Goal: Navigation & Orientation: Understand site structure

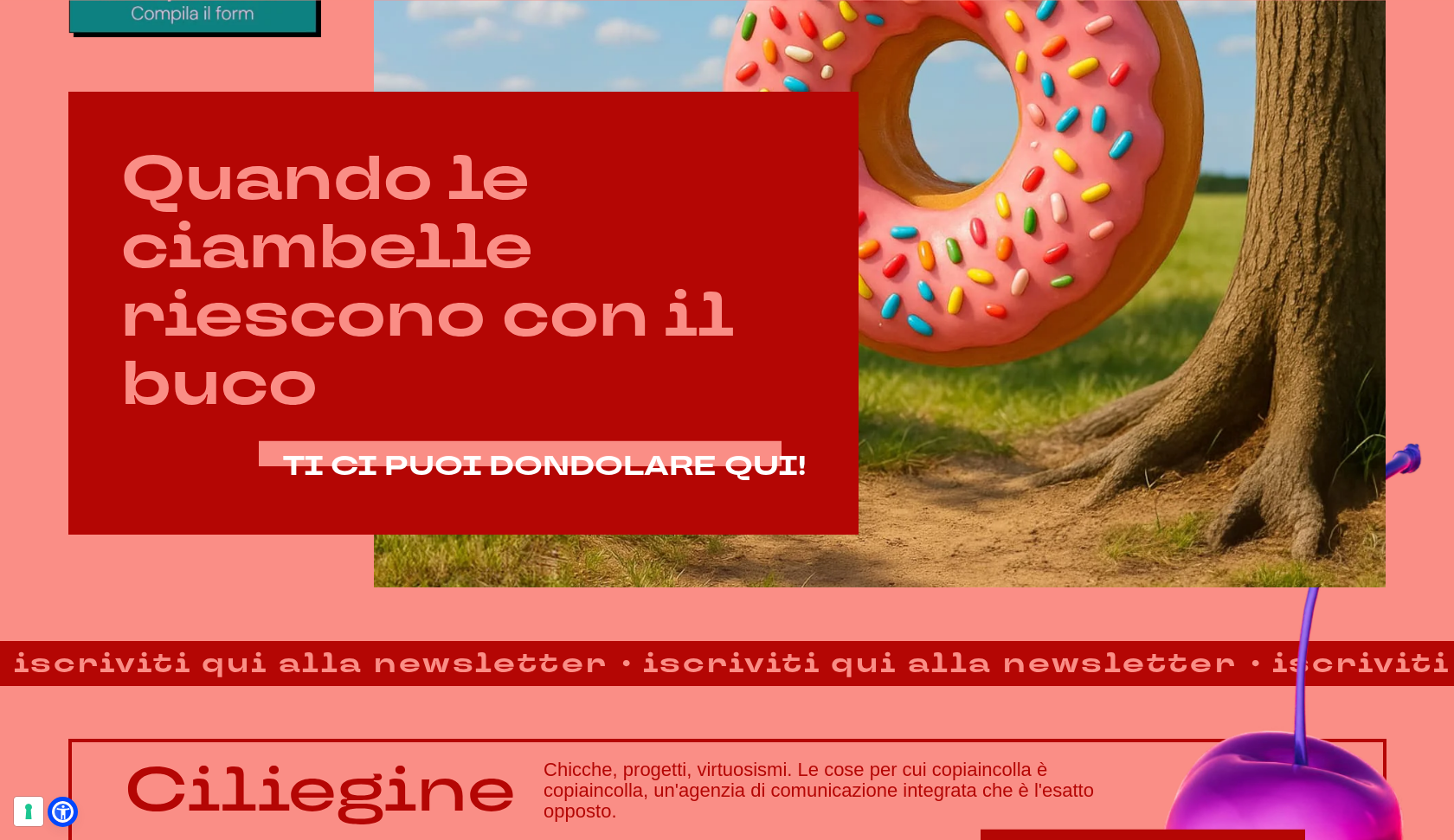
scroll to position [942, 0]
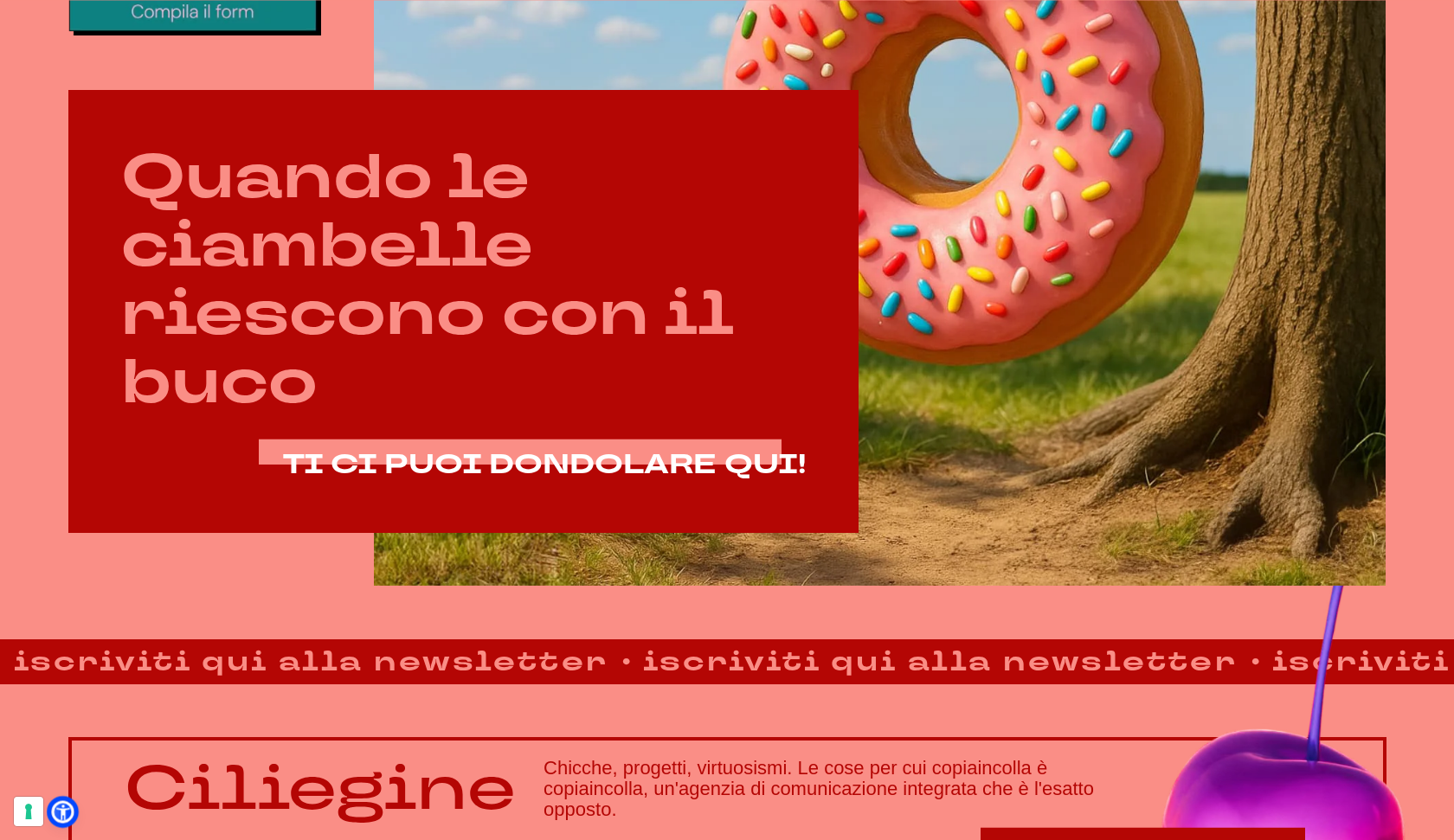
click at [61, 811] on icon at bounding box center [63, 812] width 14 height 15
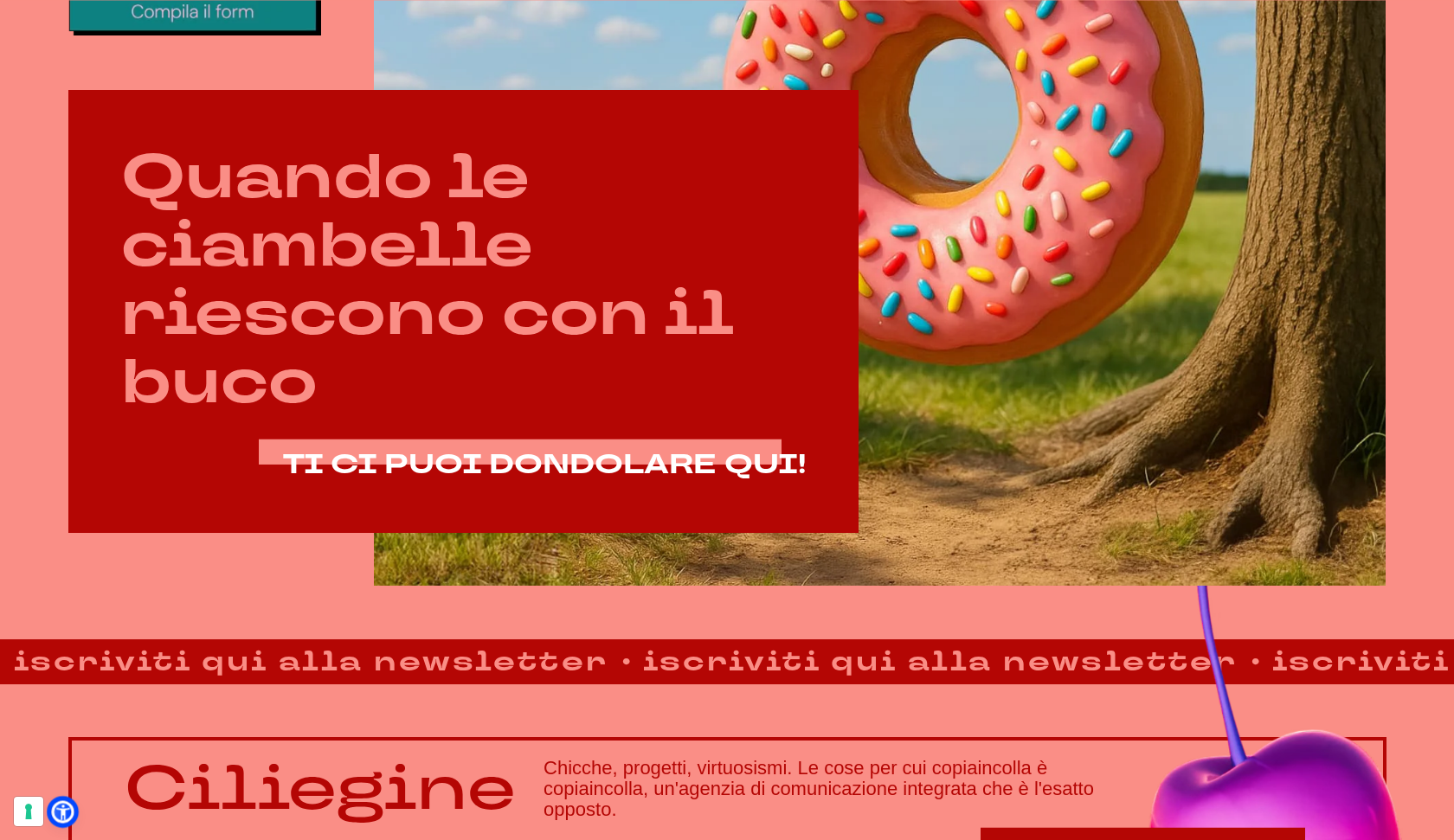
select select "it"
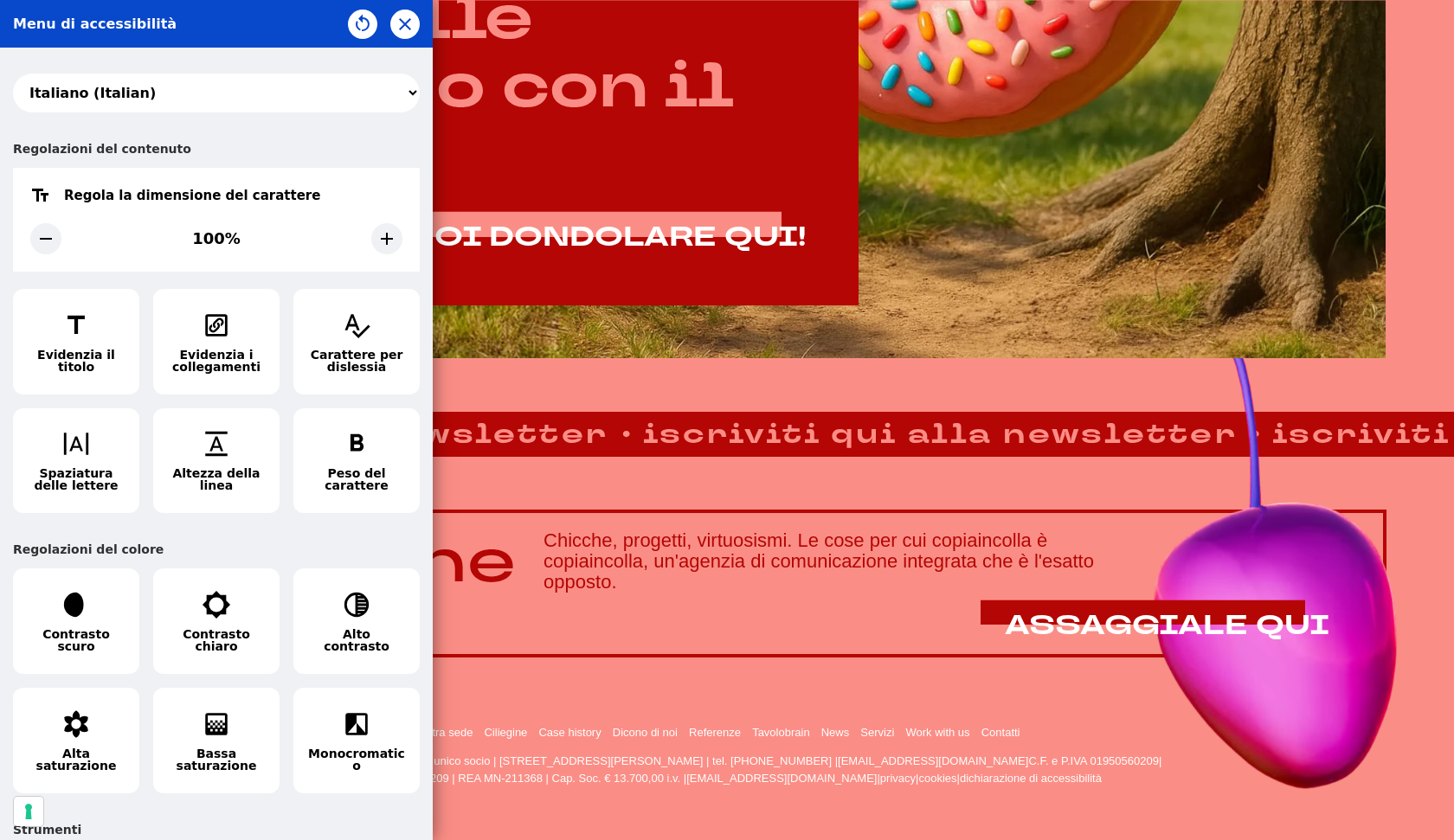
scroll to position [1187, 0]
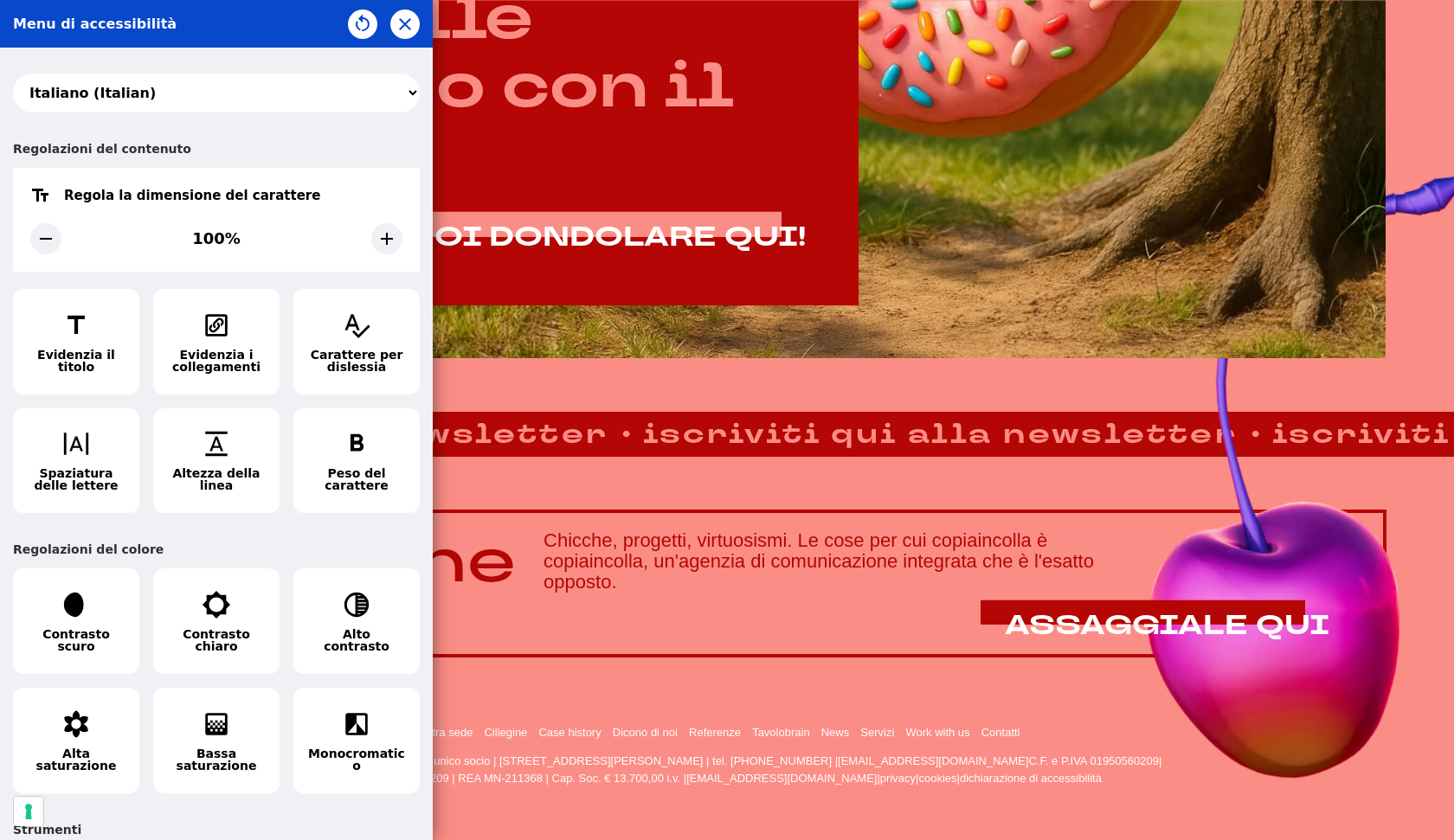
click at [350, 527] on div "አማርኛ (Amharic) العربية (Arabic) български (Bulgarian) বাংলা (Bengali) Català (C…" at bounding box center [216, 444] width 433 height 793
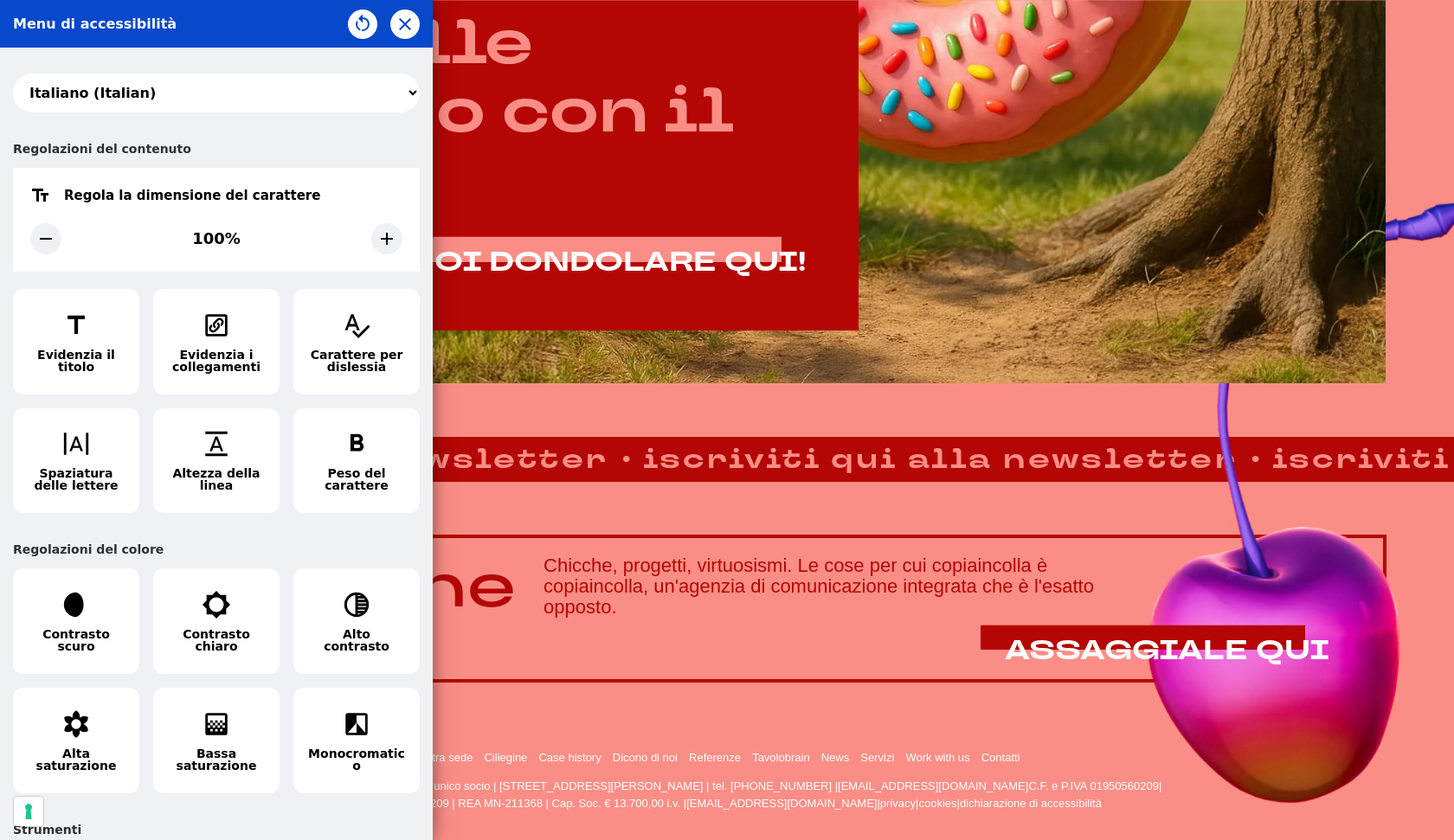
scroll to position [1142, 0]
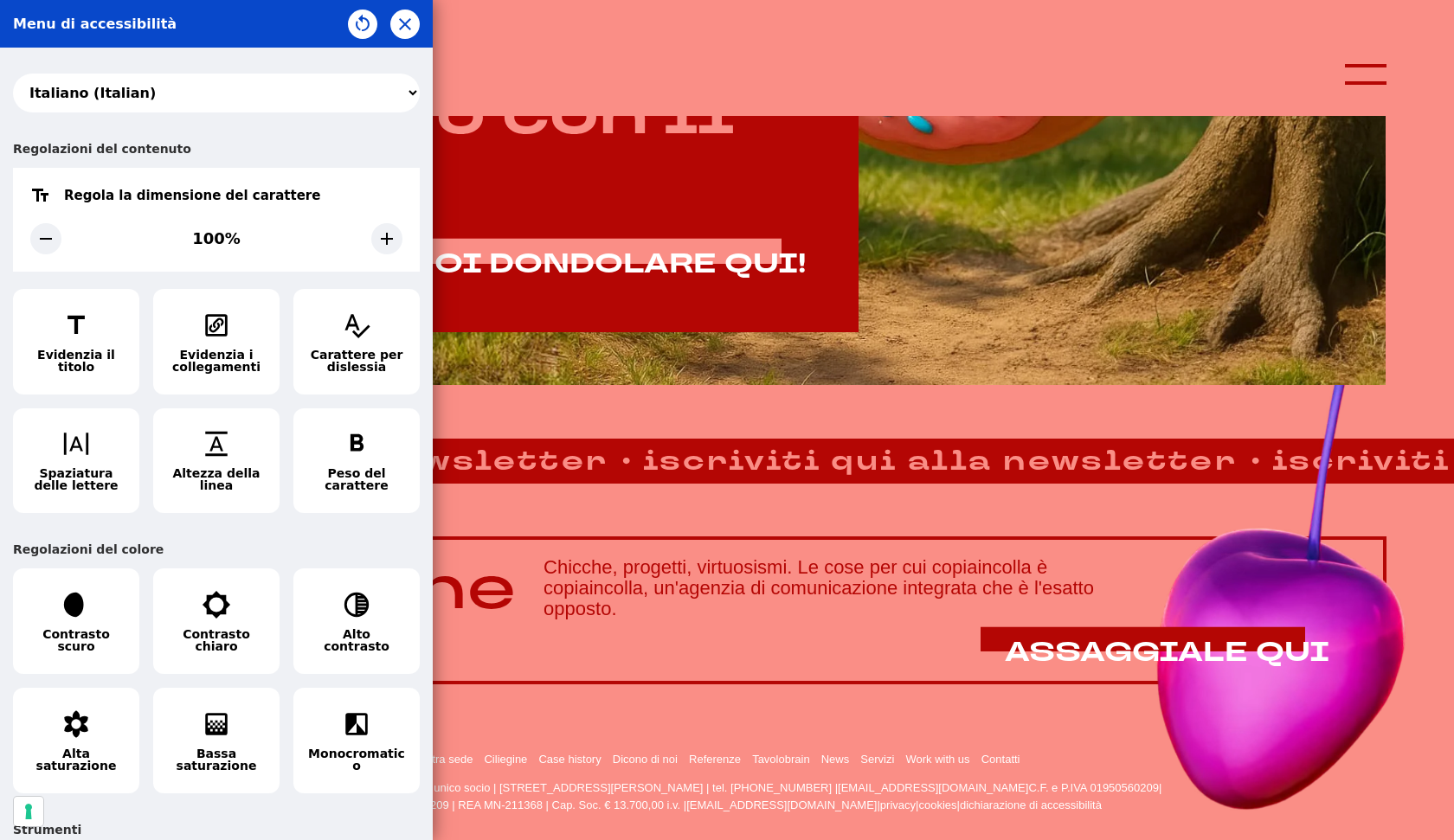
drag, startPoint x: 263, startPoint y: 811, endPoint x: 284, endPoint y: 591, distance: 221.0
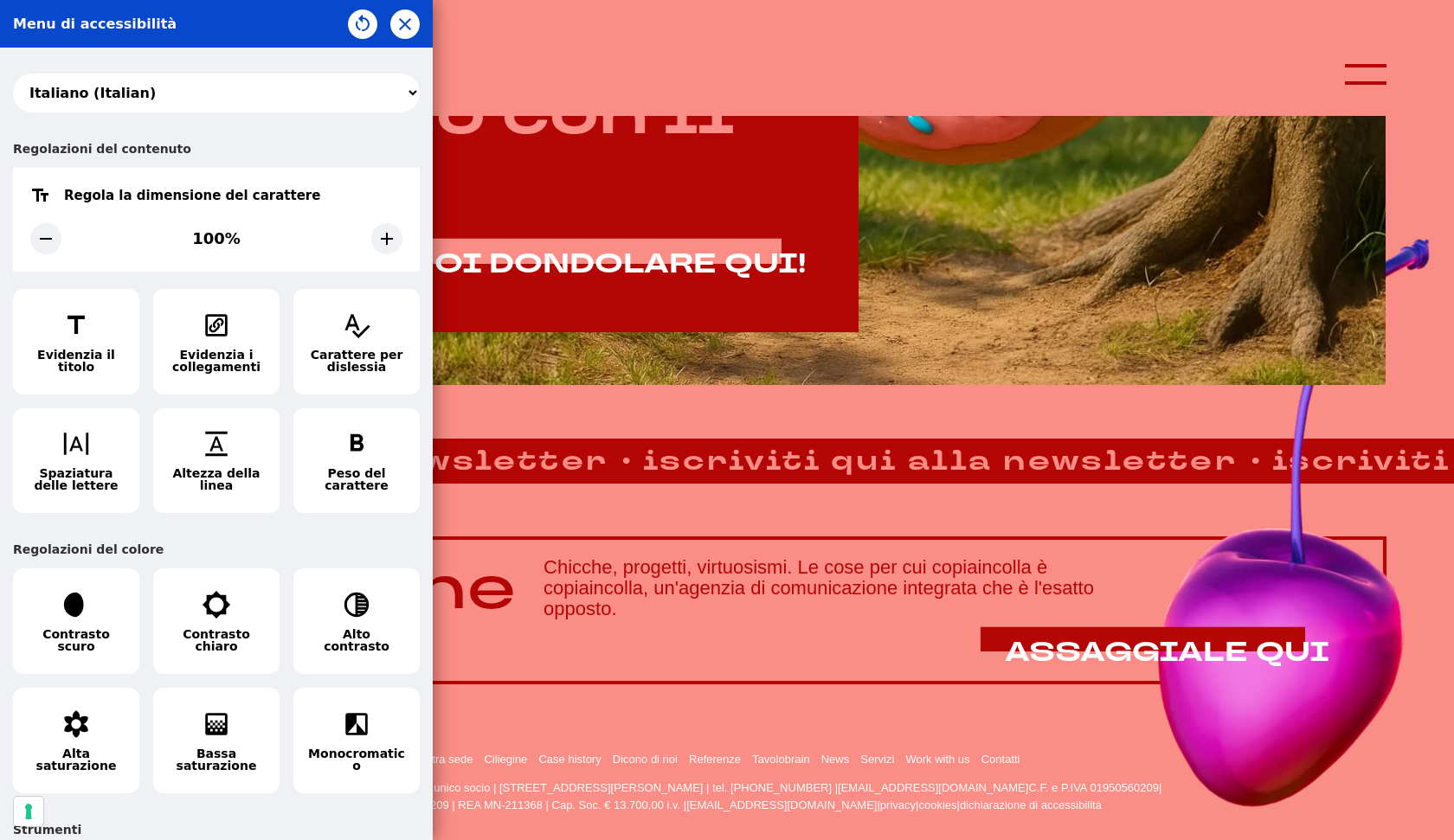
click at [277, 610] on div "አማርኛ (Amharic) العربية (Arabic) български (Bulgarian) বাংলা (Bengali) Català (C…" at bounding box center [216, 444] width 433 height 793
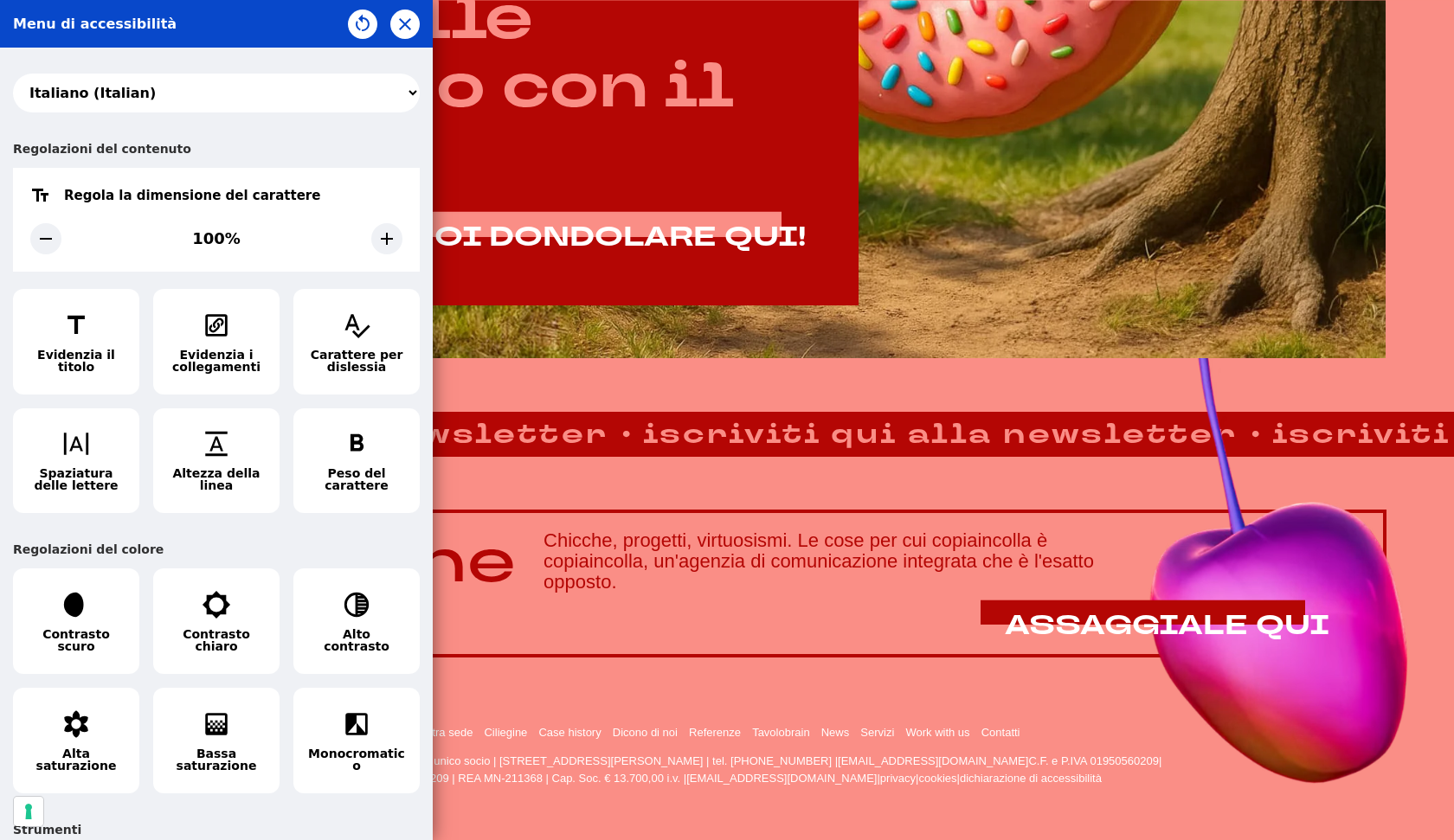
scroll to position [1187, 0]
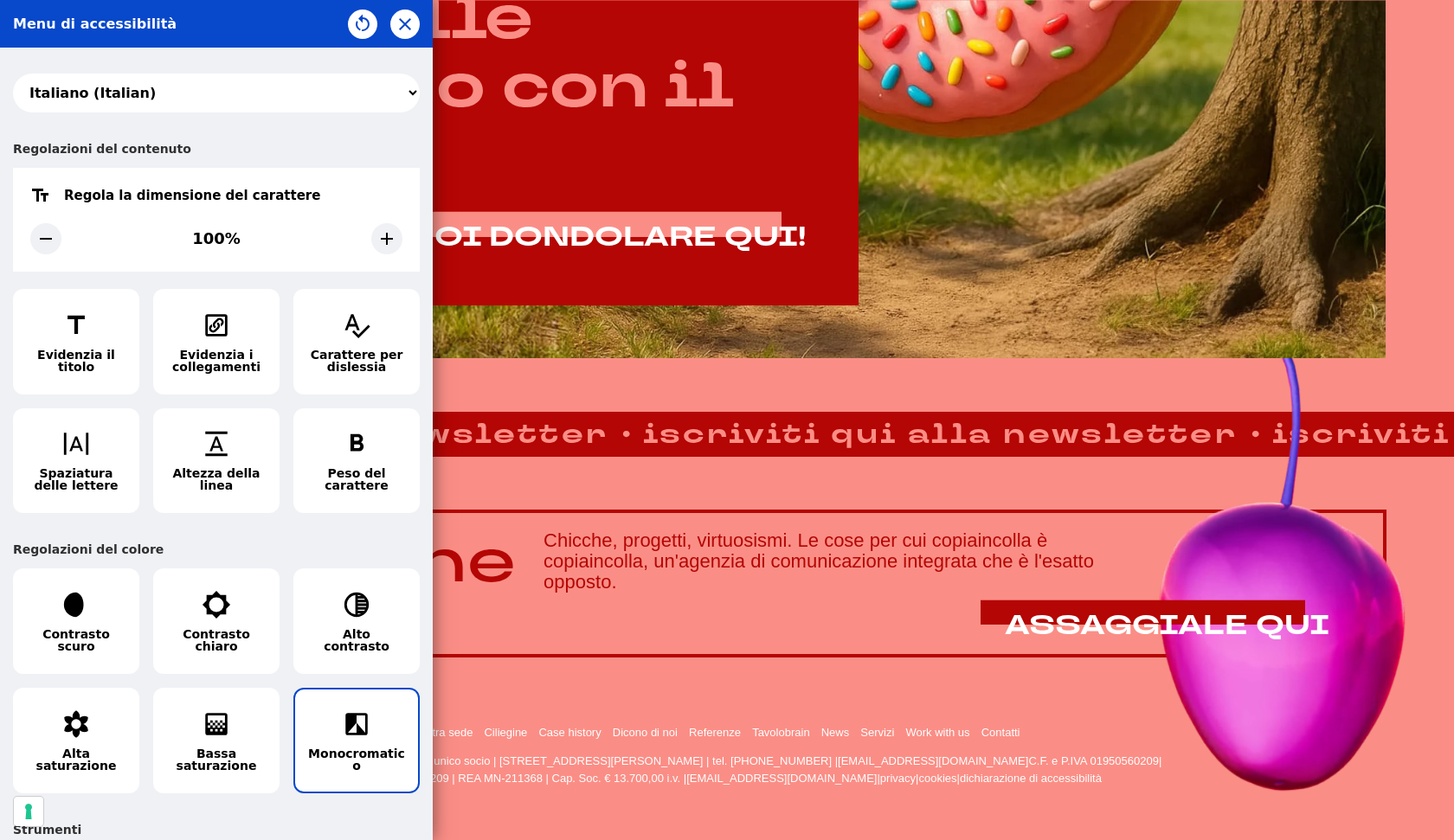
click at [363, 739] on icon "button" at bounding box center [356, 723] width 29 height 29
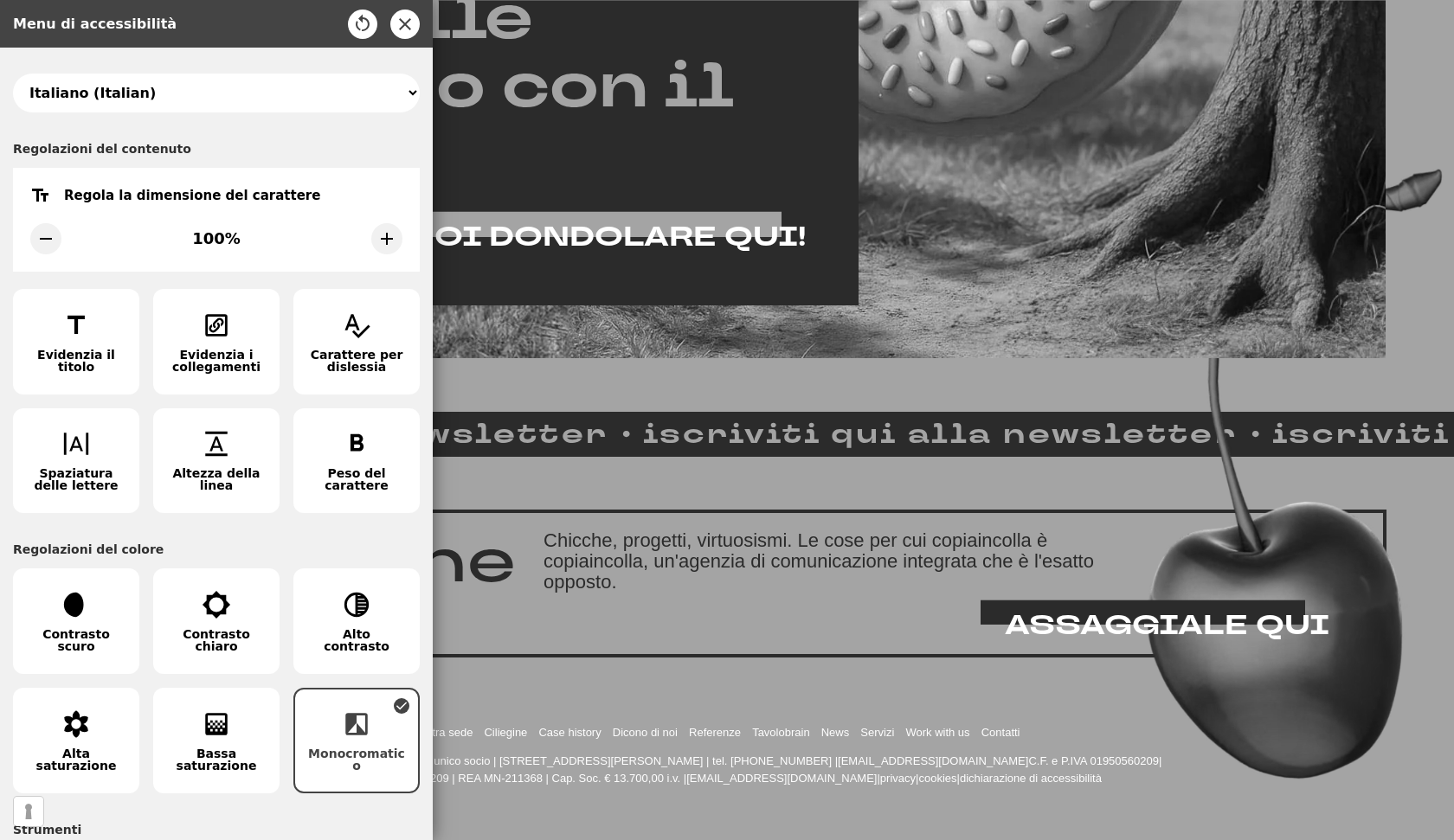
click at [363, 739] on icon "button" at bounding box center [356, 723] width 29 height 29
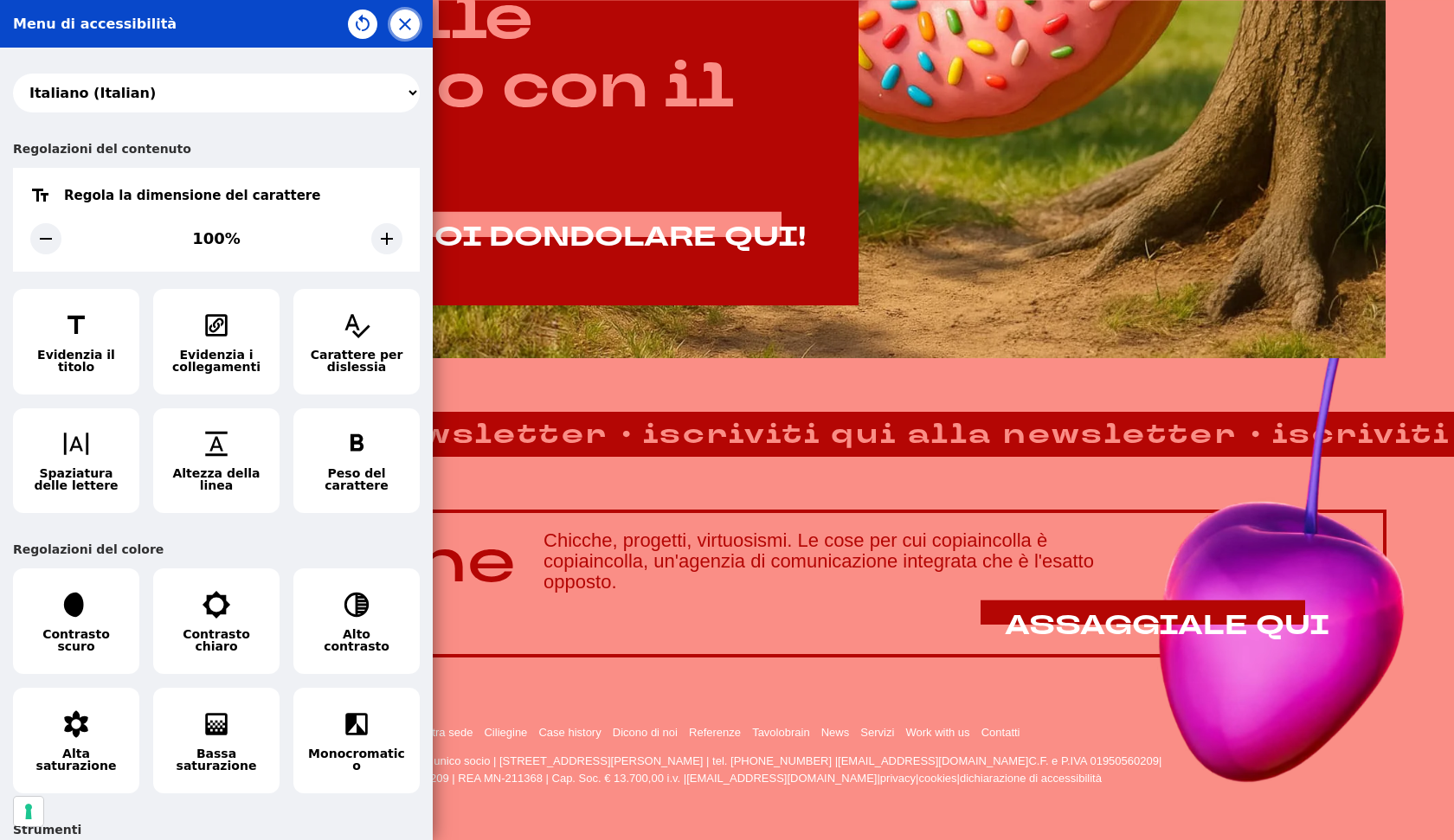
click at [399, 27] on icon "button" at bounding box center [405, 24] width 21 height 21
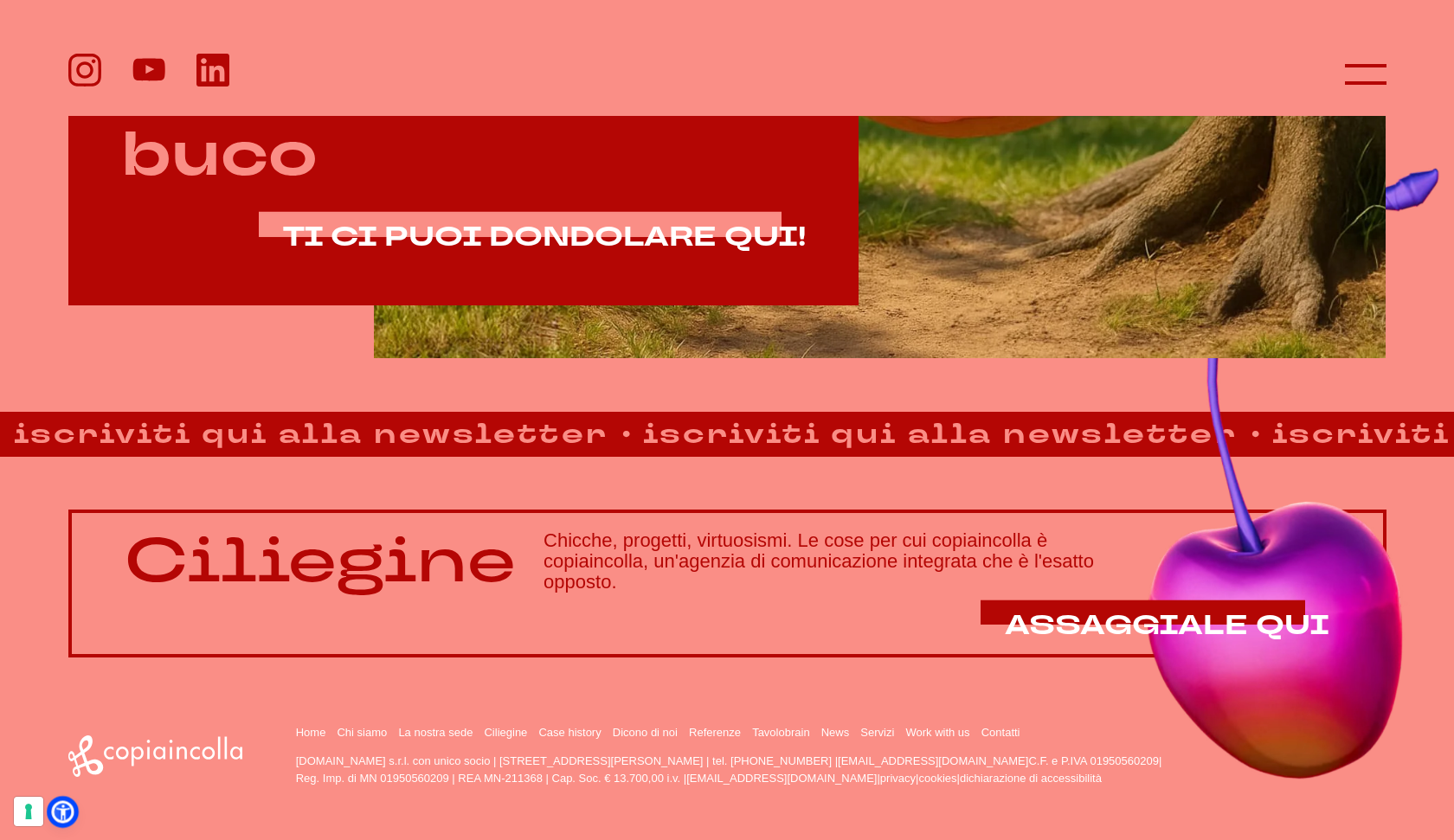
click at [66, 813] on icon at bounding box center [63, 812] width 18 height 18
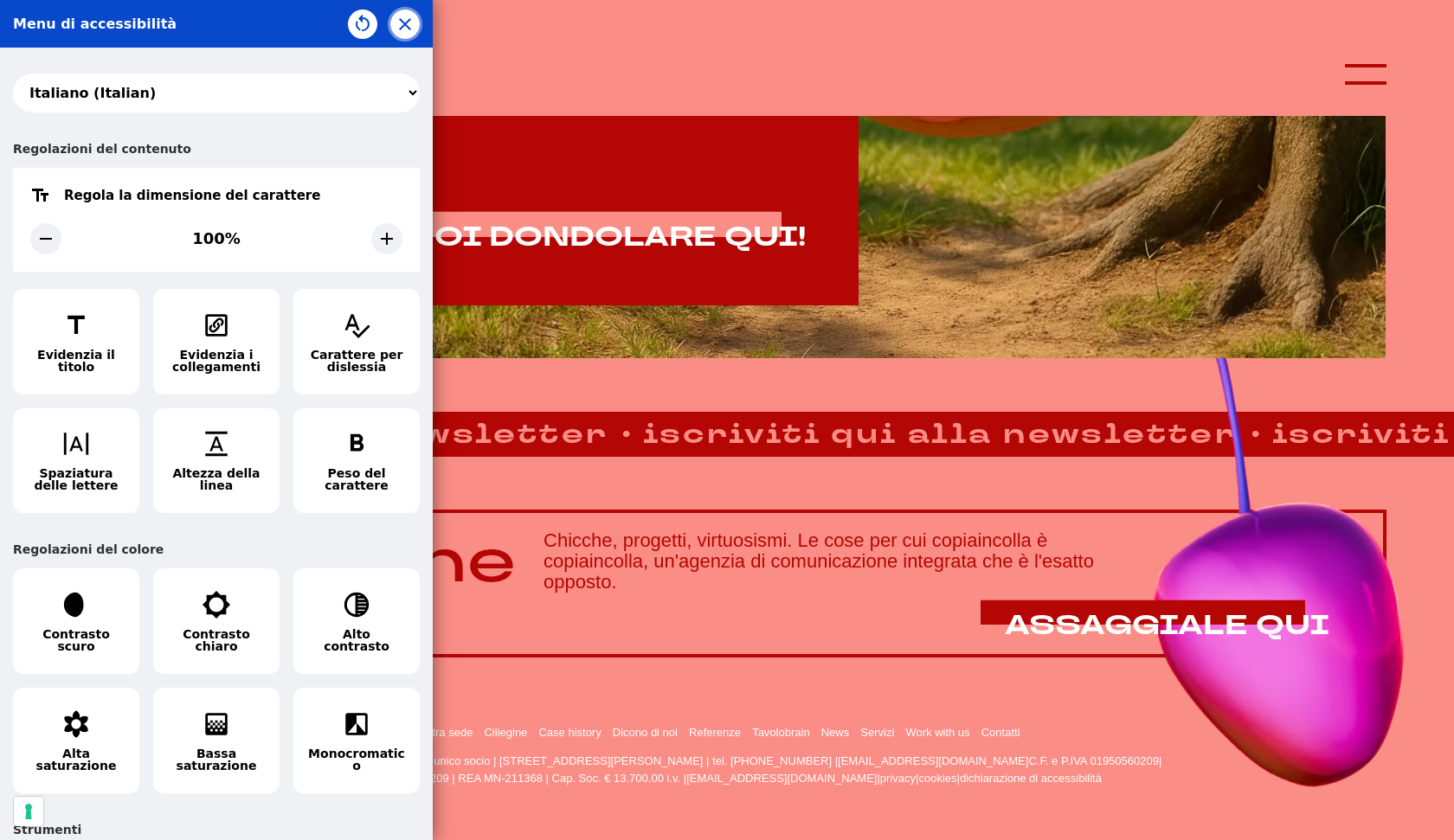
scroll to position [1184, 0]
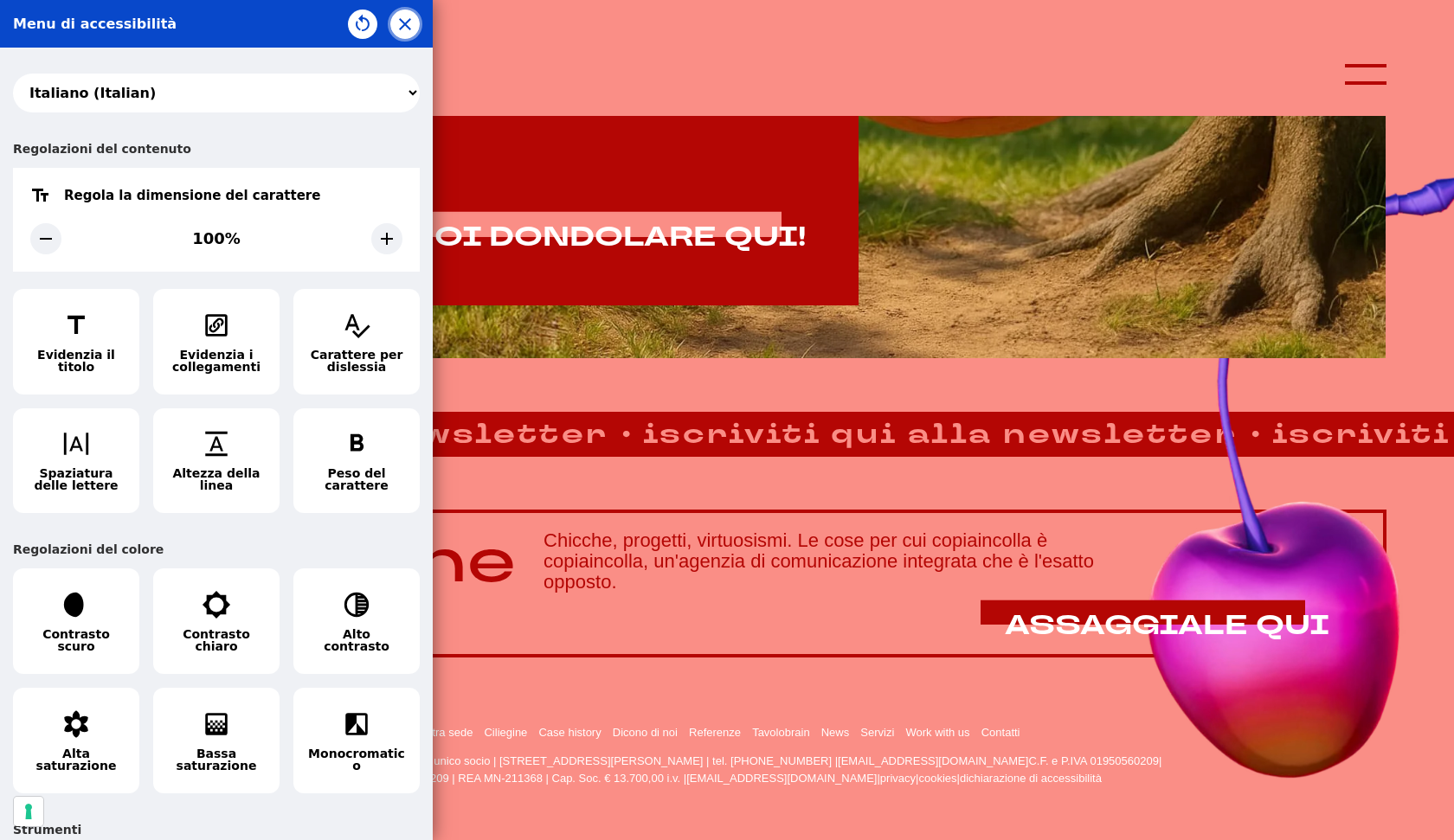
click at [403, 23] on icon "button" at bounding box center [405, 24] width 12 height 12
